Goal: Information Seeking & Learning: Learn about a topic

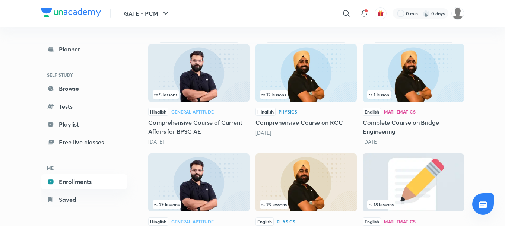
scroll to position [97, 0]
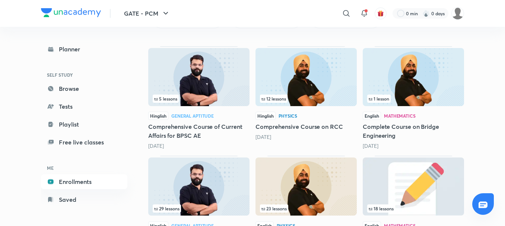
drag, startPoint x: 402, startPoint y: 83, endPoint x: 475, endPoint y: 106, distance: 76.4
drag, startPoint x: 384, startPoint y: 117, endPoint x: 399, endPoint y: 116, distance: 14.9
click at [399, 116] on div "Mathematics" at bounding box center [400, 116] width 32 height 4
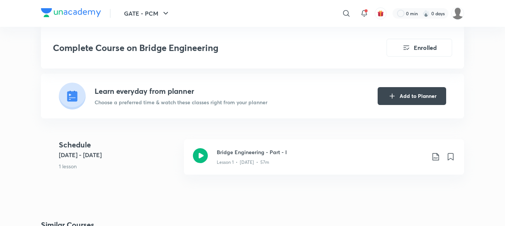
scroll to position [132, 0]
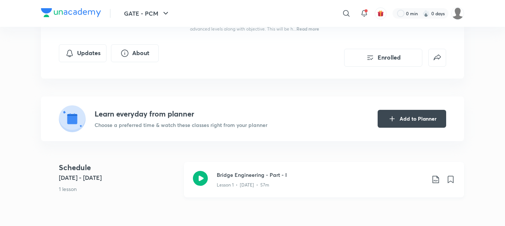
click at [207, 180] on icon at bounding box center [200, 178] width 15 height 15
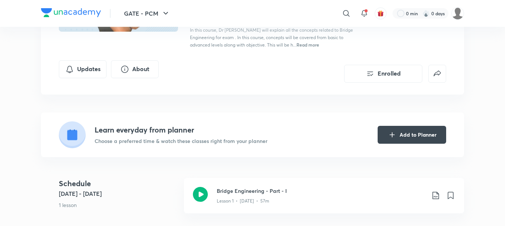
scroll to position [15, 0]
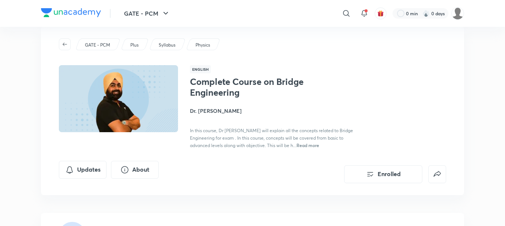
scroll to position [132, 0]
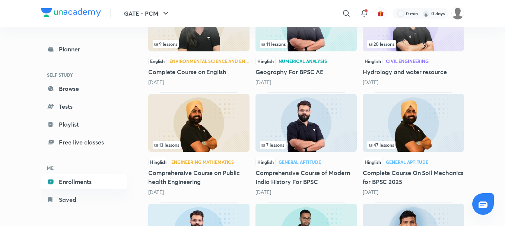
scroll to position [367, 0]
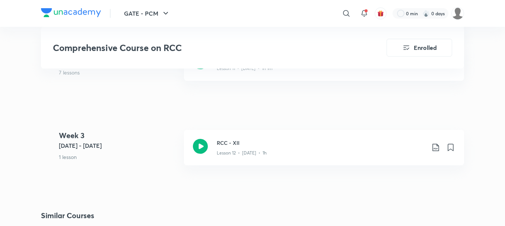
scroll to position [732, 0]
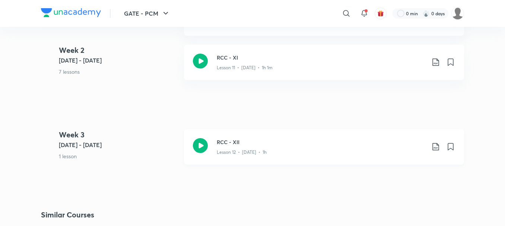
click at [201, 147] on icon at bounding box center [200, 145] width 15 height 15
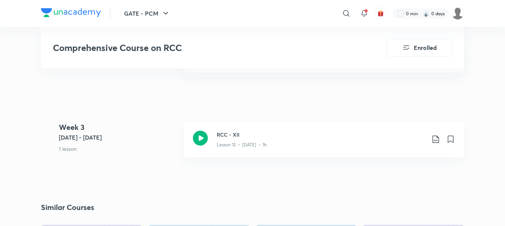
scroll to position [738, 0]
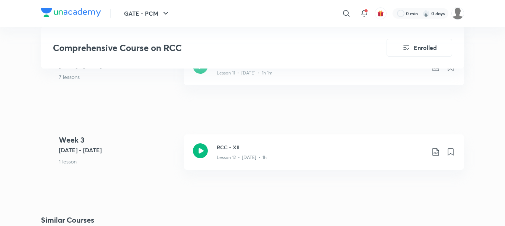
scroll to position [805, 0]
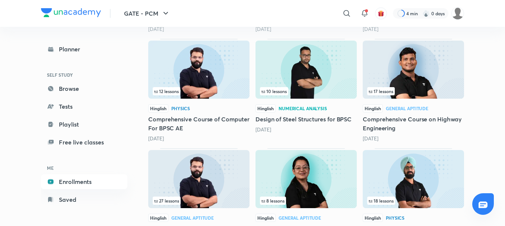
scroll to position [533, 0]
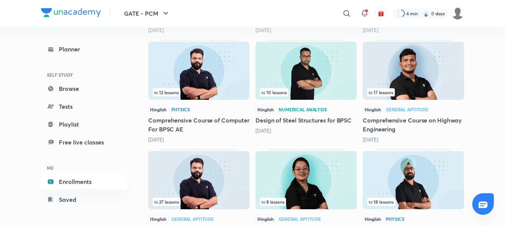
click at [424, 85] on img at bounding box center [413, 71] width 101 height 58
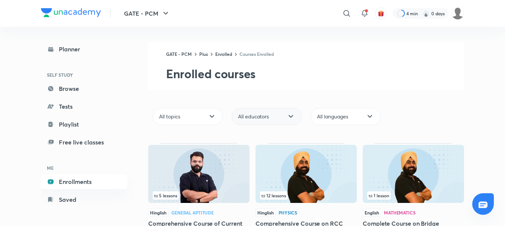
click at [278, 125] on div "All educators" at bounding box center [267, 116] width 70 height 17
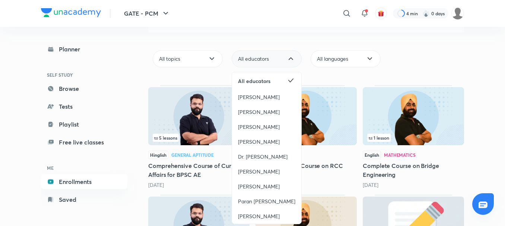
scroll to position [62, 0]
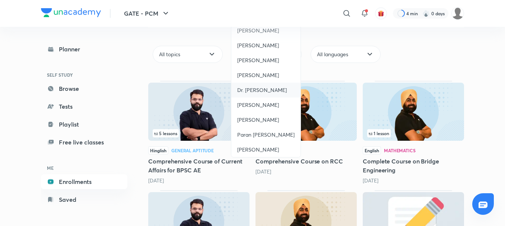
click at [277, 91] on div "Dr. [PERSON_NAME]" at bounding box center [265, 90] width 69 height 15
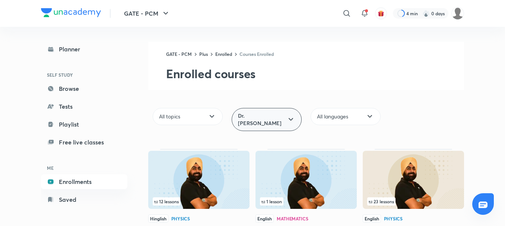
click at [296, 116] on div "Dr. [PERSON_NAME]" at bounding box center [267, 119] width 70 height 23
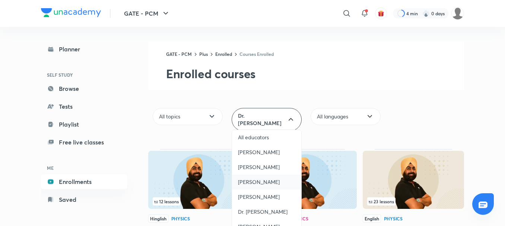
click at [266, 180] on span "Amit Zarola" at bounding box center [259, 181] width 42 height 7
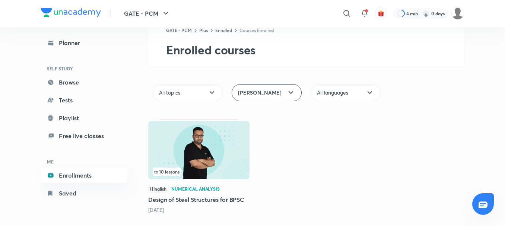
scroll to position [25, 0]
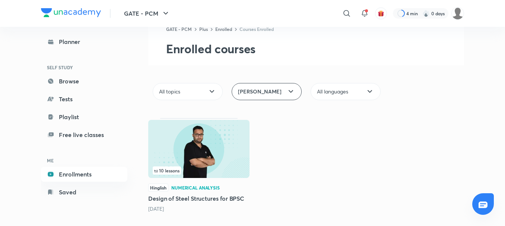
click at [240, 149] on img at bounding box center [198, 149] width 101 height 58
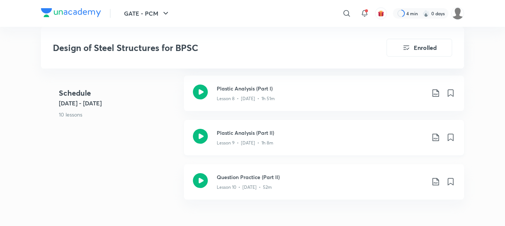
scroll to position [525, 0]
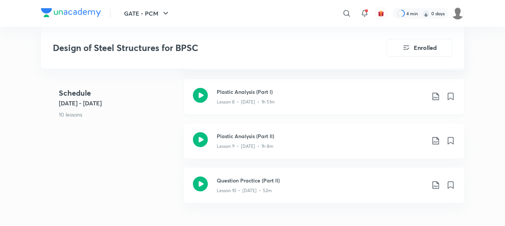
click at [199, 92] on icon at bounding box center [200, 95] width 15 height 15
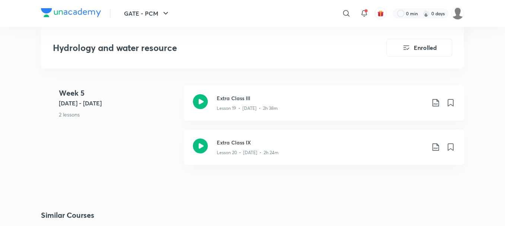
scroll to position [1167, 0]
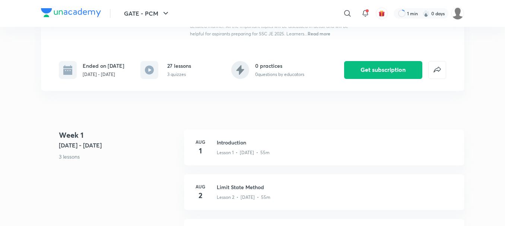
scroll to position [143, 0]
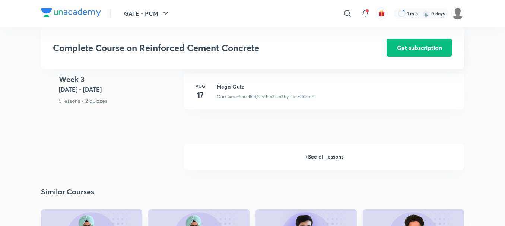
scroll to position [980, 0]
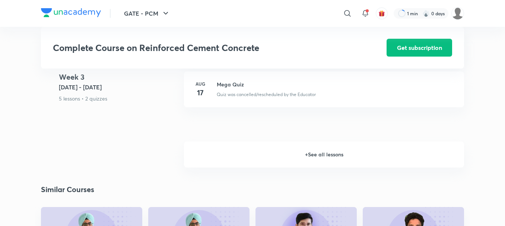
click at [319, 155] on h6 "+ See all lessons" at bounding box center [324, 154] width 280 height 26
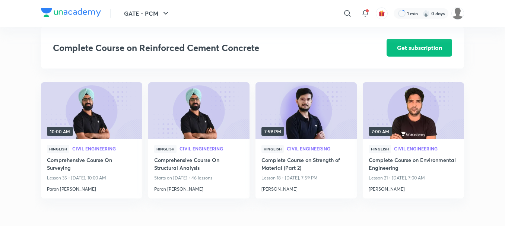
scroll to position [1772, 0]
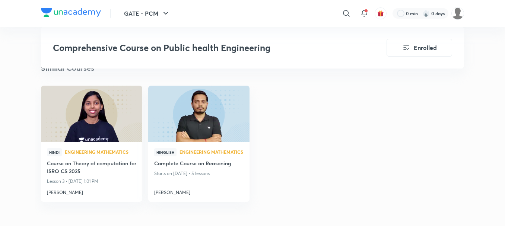
scroll to position [1053, 0]
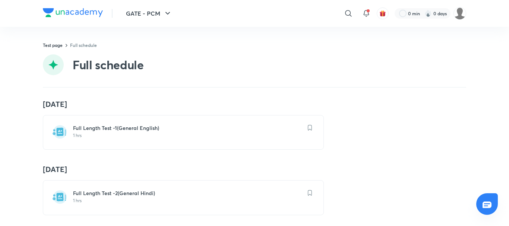
click at [84, 44] on link "Full schedule" at bounding box center [83, 45] width 27 height 6
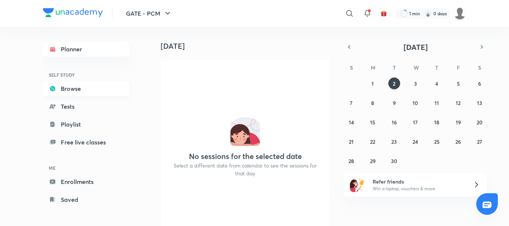
click at [74, 92] on link "Browse" at bounding box center [86, 88] width 86 height 15
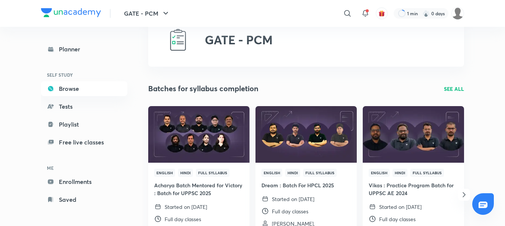
scroll to position [35, 0]
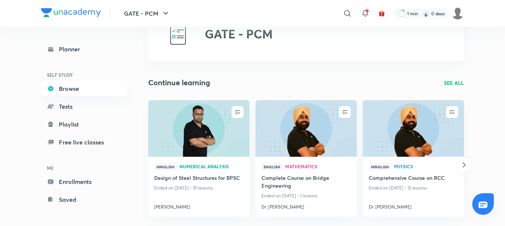
click at [461, 80] on p "SEE ALL" at bounding box center [454, 83] width 20 height 8
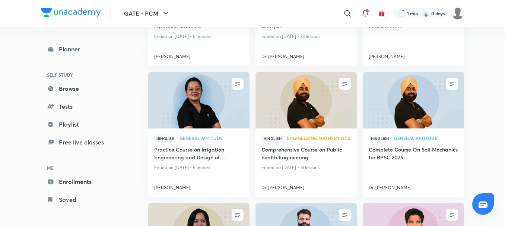
scroll to position [298, 0]
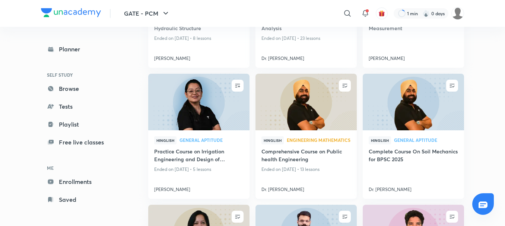
click at [307, 142] on span "Engineering Mathematics" at bounding box center [319, 140] width 64 height 4
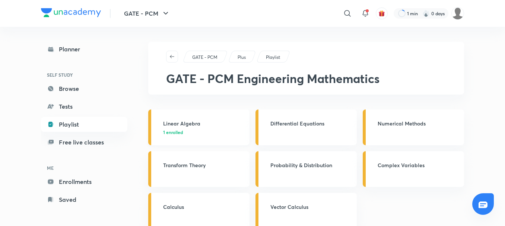
click at [168, 125] on h3 "Linear Algebra" at bounding box center [204, 124] width 82 height 8
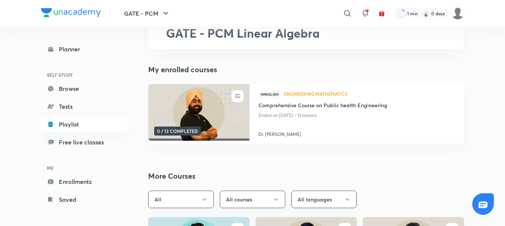
scroll to position [42, 0]
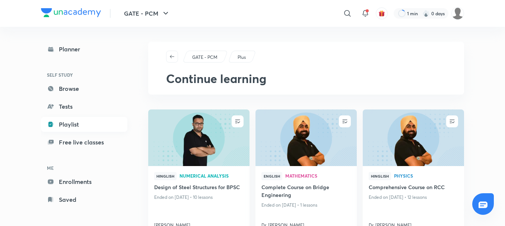
click at [80, 129] on link "Playlist" at bounding box center [84, 124] width 86 height 15
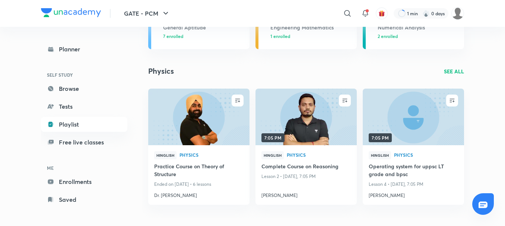
scroll to position [137, 0]
click at [72, 185] on link "Enrollments" at bounding box center [84, 181] width 86 height 15
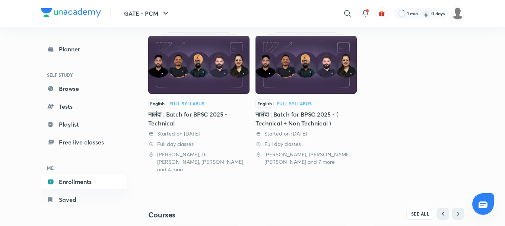
scroll to position [165, 0]
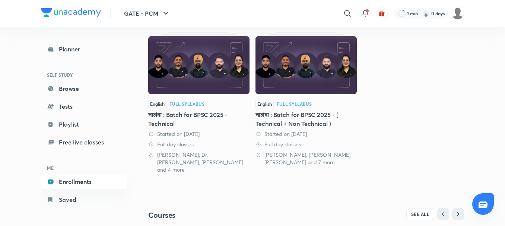
click at [170, 118] on div "नालंदा : Batch for BPSC 2025 - Technical" at bounding box center [198, 119] width 101 height 18
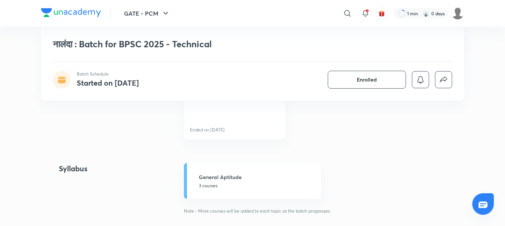
scroll to position [210, 0]
click at [217, 194] on link "General Aptitude 3 courses" at bounding box center [252, 183] width 137 height 36
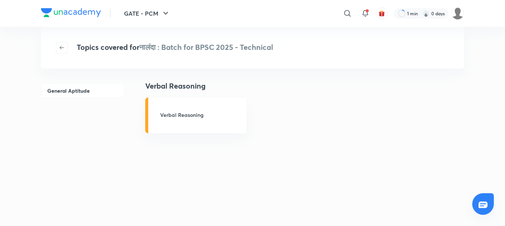
scroll to position [28, 0]
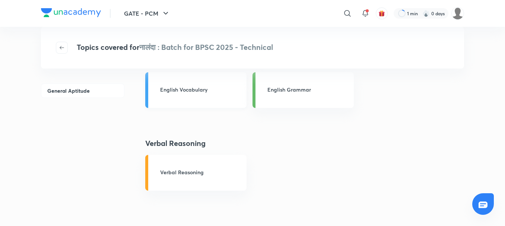
click at [185, 83] on link "English Vocabulary" at bounding box center [195, 90] width 101 height 36
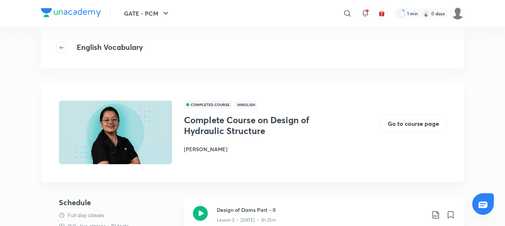
click at [57, 44] on button "button" at bounding box center [62, 48] width 12 height 12
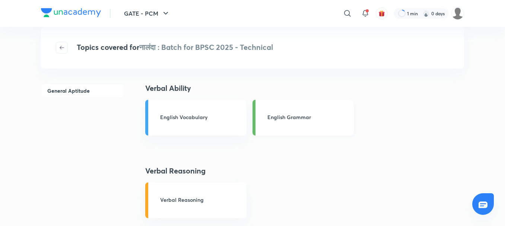
click at [312, 111] on link "English Grammar" at bounding box center [302, 118] width 101 height 36
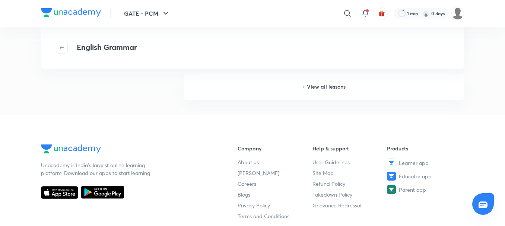
scroll to position [921, 0]
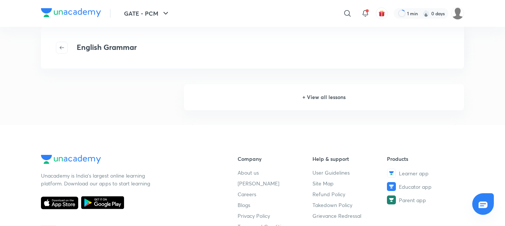
click at [340, 95] on h6 "+ View all lessons" at bounding box center [324, 97] width 280 height 26
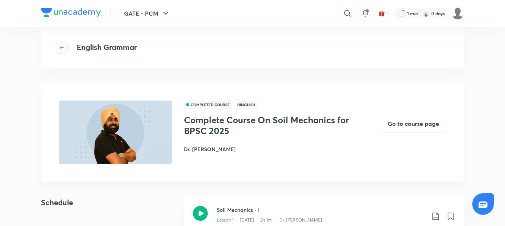
click at [65, 48] on span "button" at bounding box center [61, 48] width 11 height 6
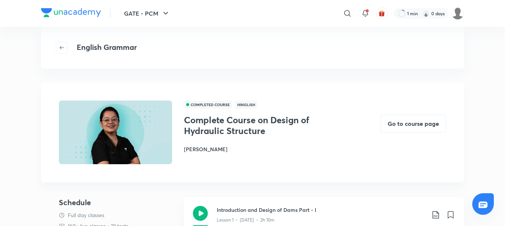
click at [65, 48] on span "button" at bounding box center [61, 48] width 11 height 6
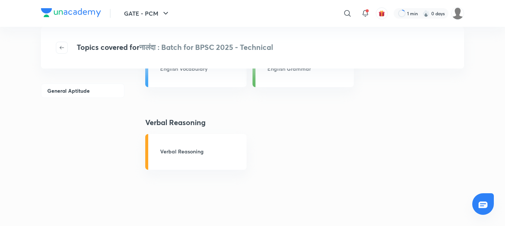
scroll to position [64, 0]
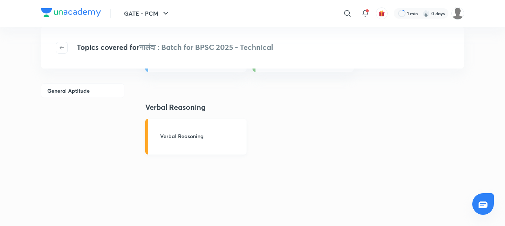
click at [198, 137] on h3 "Verbal Reasoning" at bounding box center [201, 136] width 82 height 8
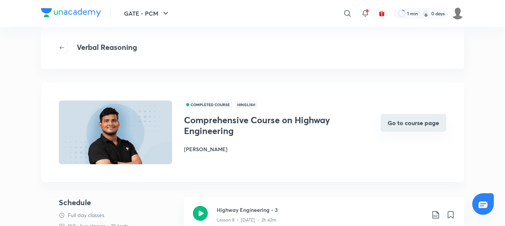
click at [403, 126] on button "Go to course page" at bounding box center [413, 123] width 66 height 18
